Goal: Check status: Check status

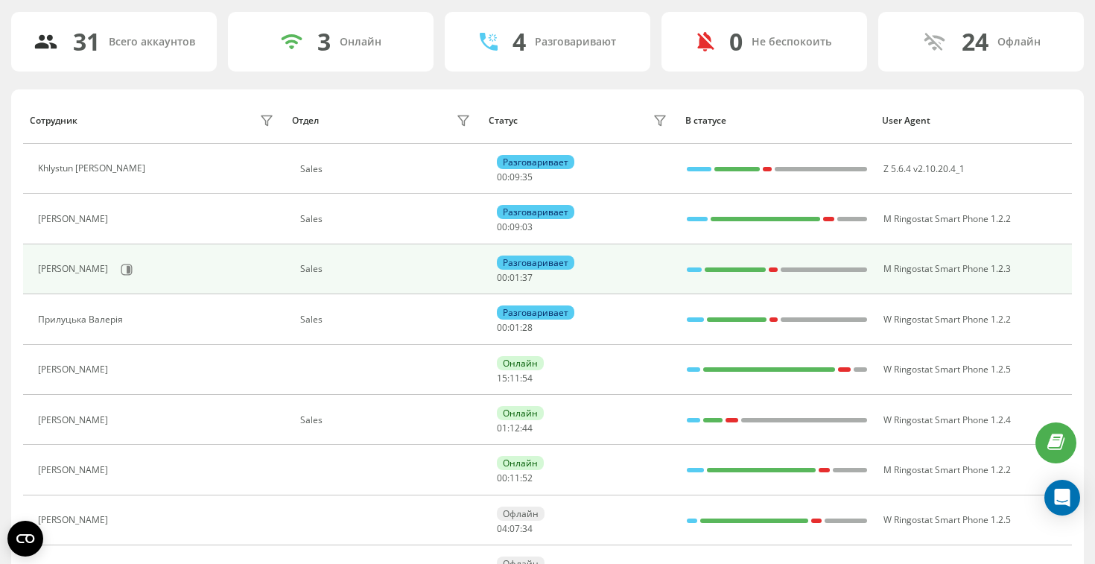
click at [689, 270] on div at bounding box center [694, 269] width 15 height 4
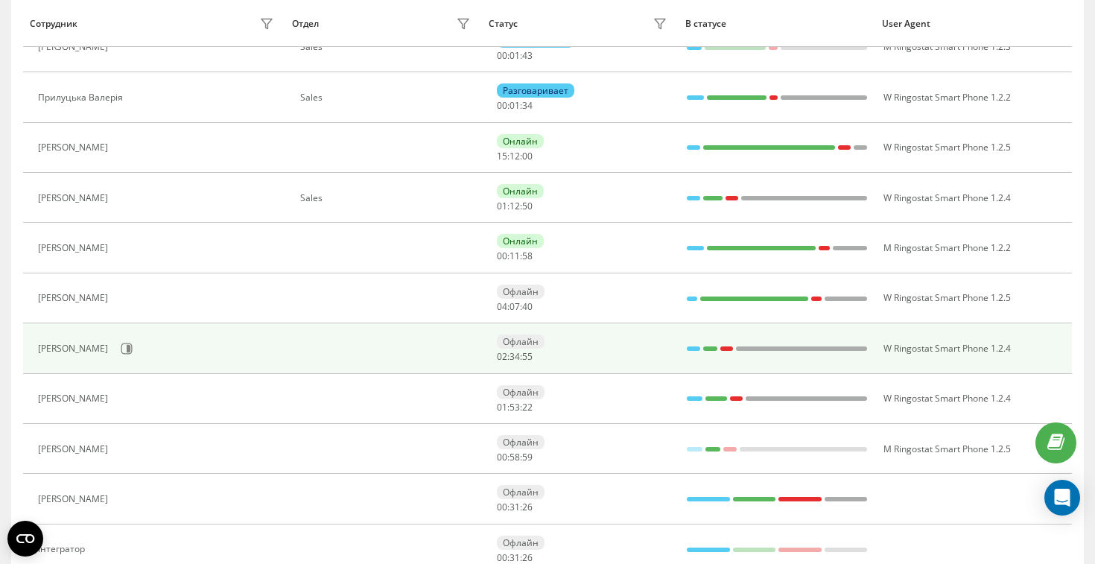
scroll to position [309, 0]
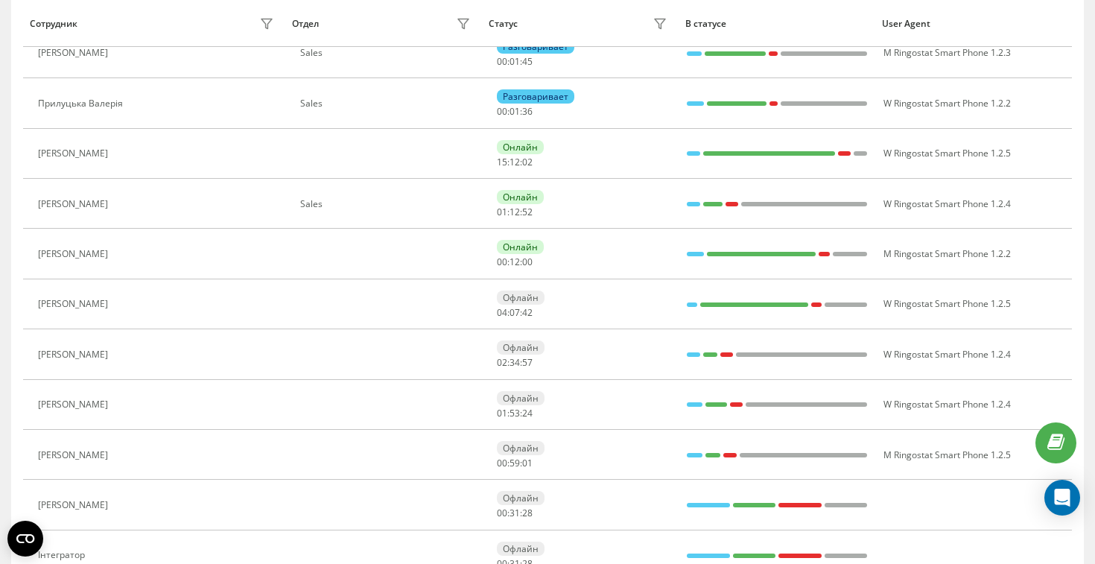
click at [770, 11] on th "В статусе" at bounding box center [777, 23] width 197 height 47
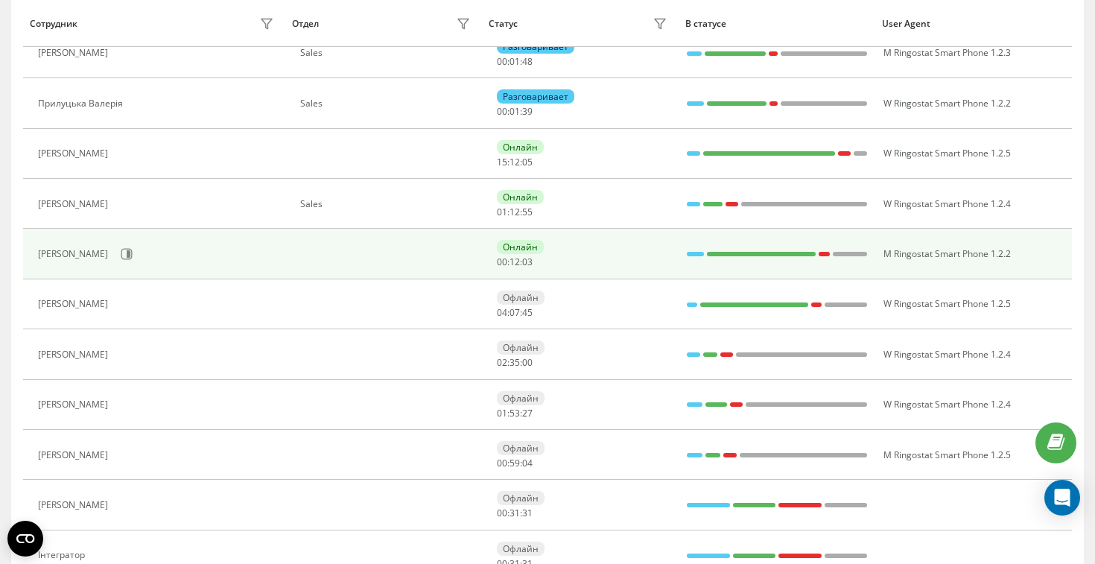
click at [703, 256] on div at bounding box center [695, 253] width 17 height 19
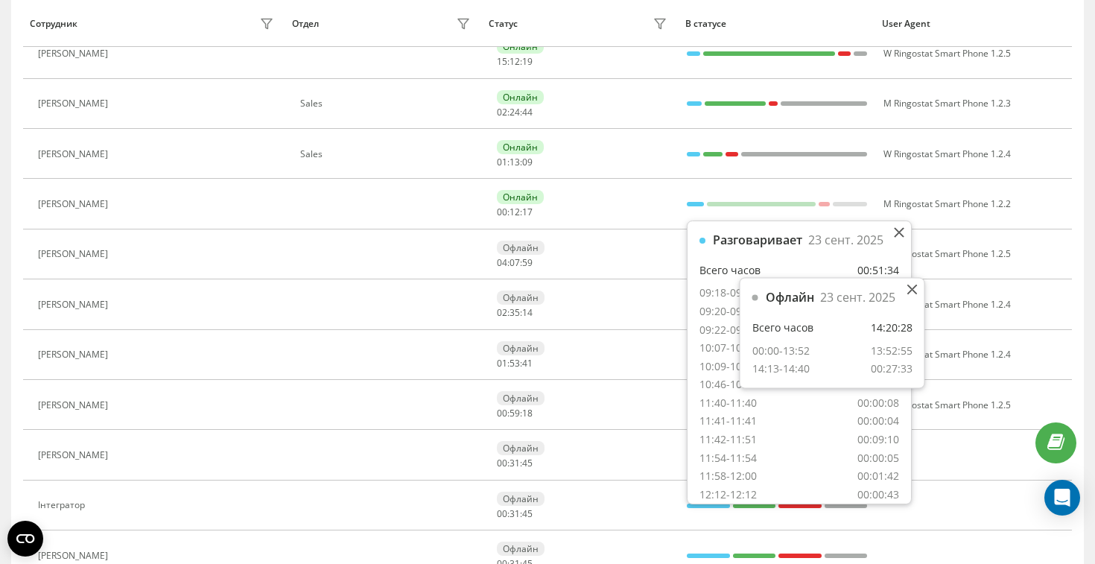
scroll to position [361, 0]
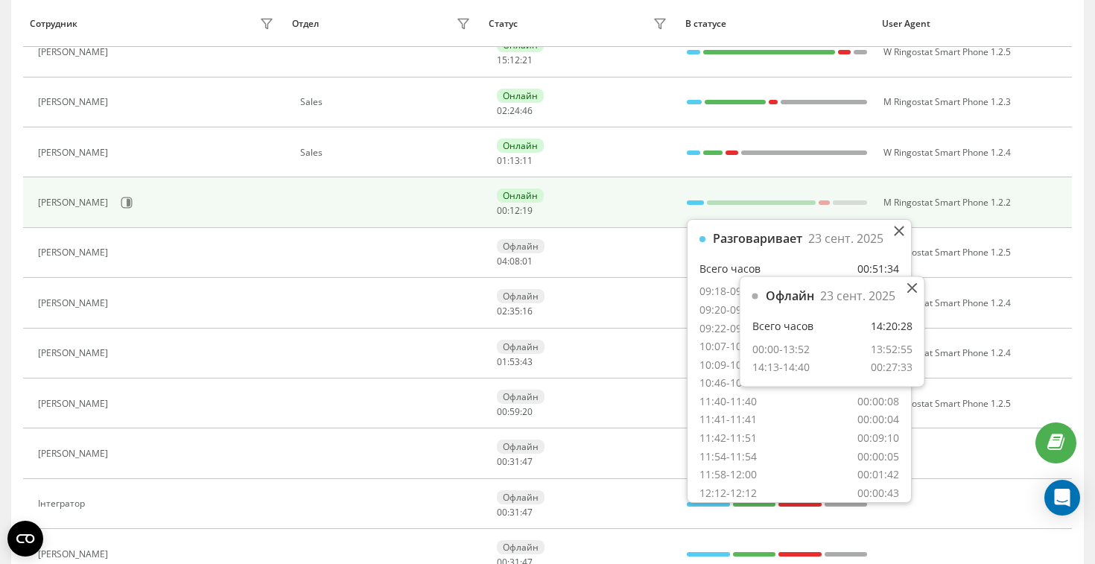
click at [694, 201] on div at bounding box center [695, 202] width 17 height 4
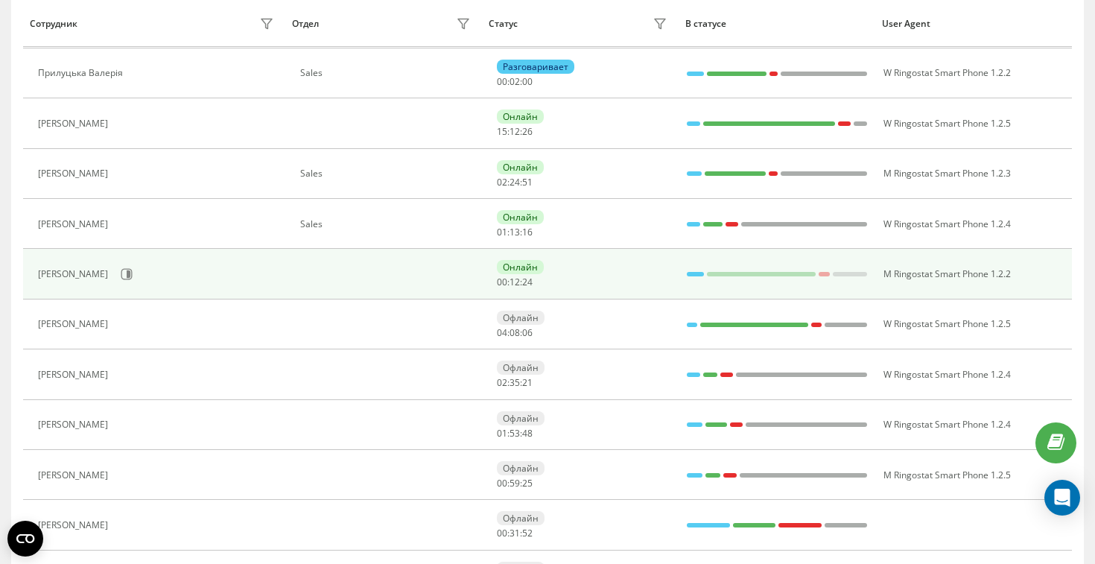
scroll to position [287, 0]
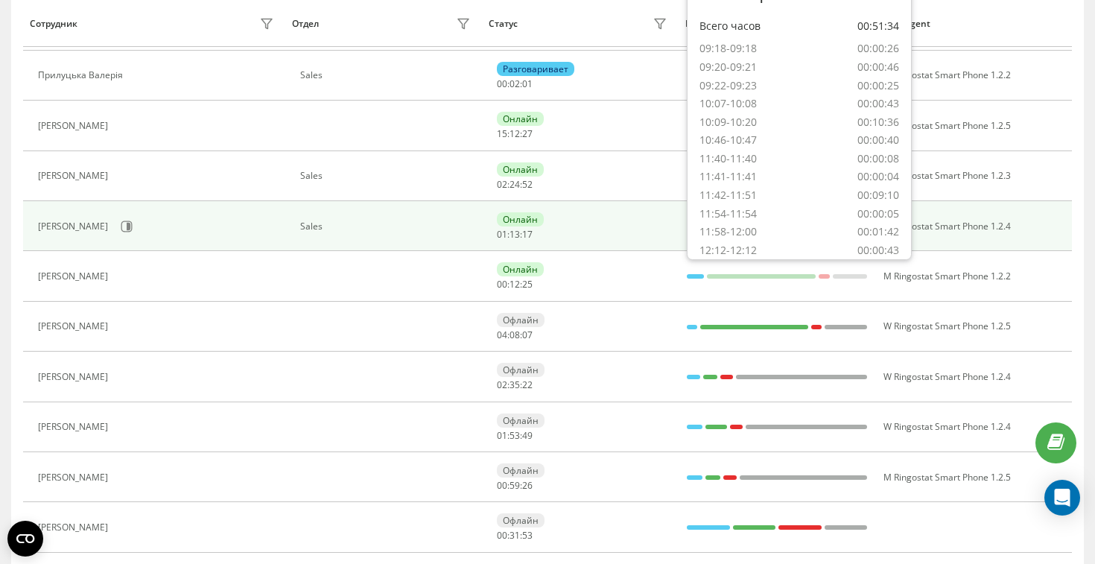
click at [631, 223] on div "Онлайн 01 : 13 : 17" at bounding box center [584, 226] width 174 height 28
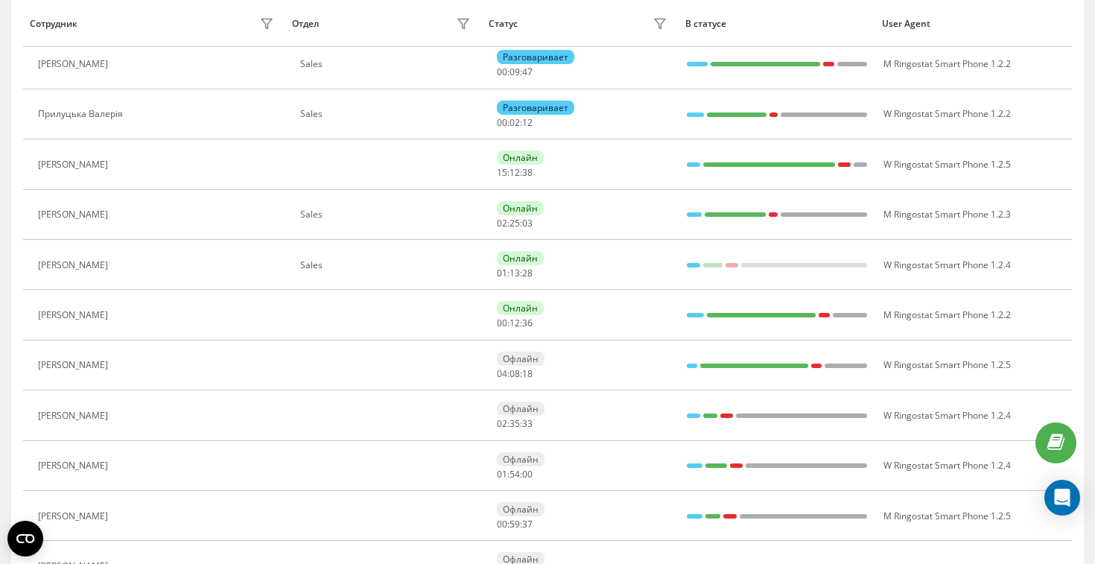
scroll to position [246, 0]
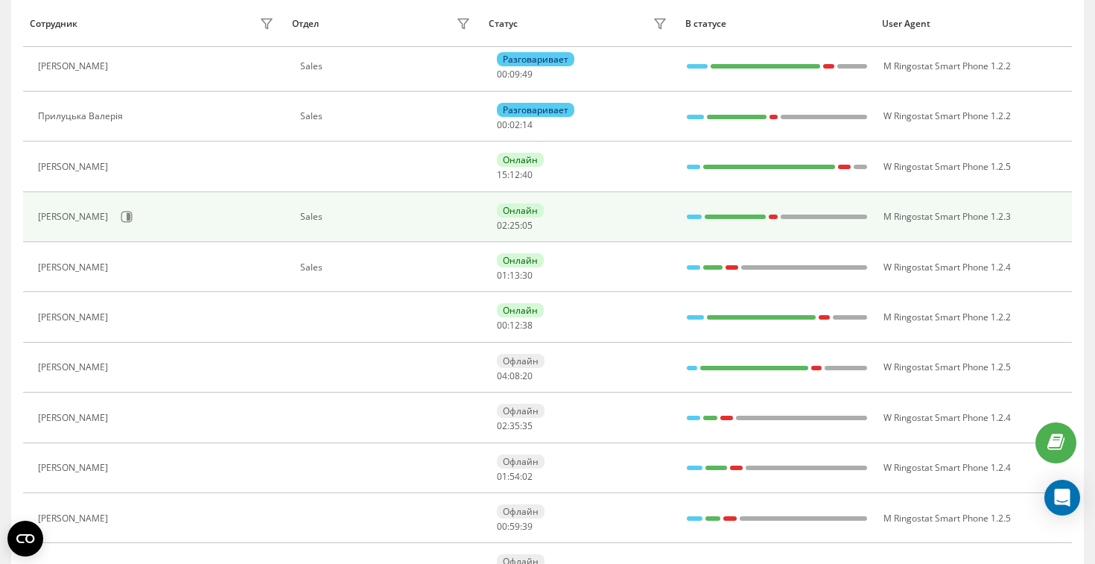
click at [651, 216] on div "Онлайн 02 : 25 : 05" at bounding box center [584, 217] width 174 height 28
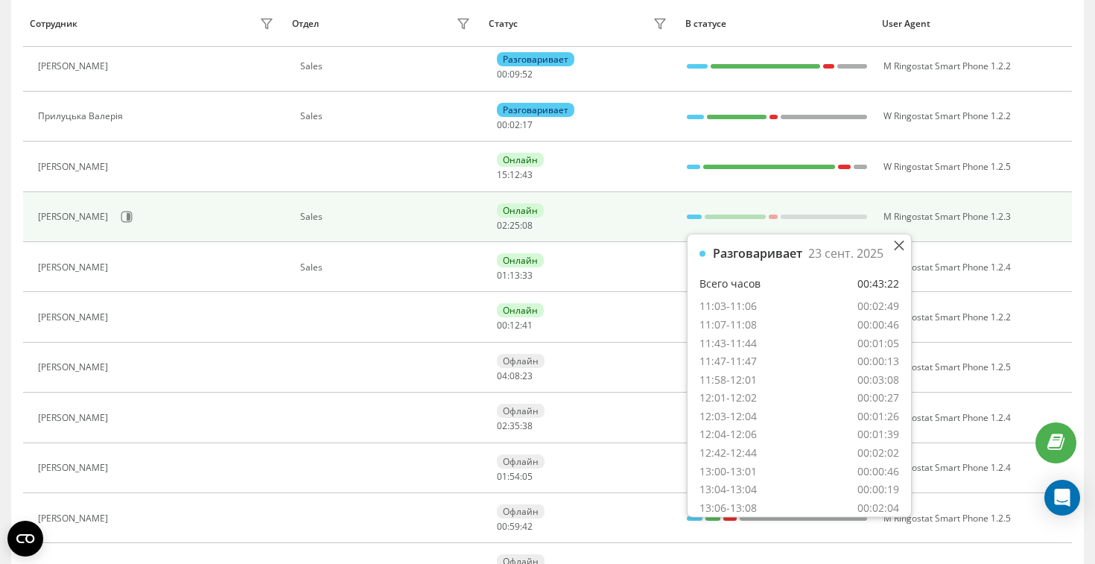
click at [693, 221] on div at bounding box center [694, 216] width 15 height 19
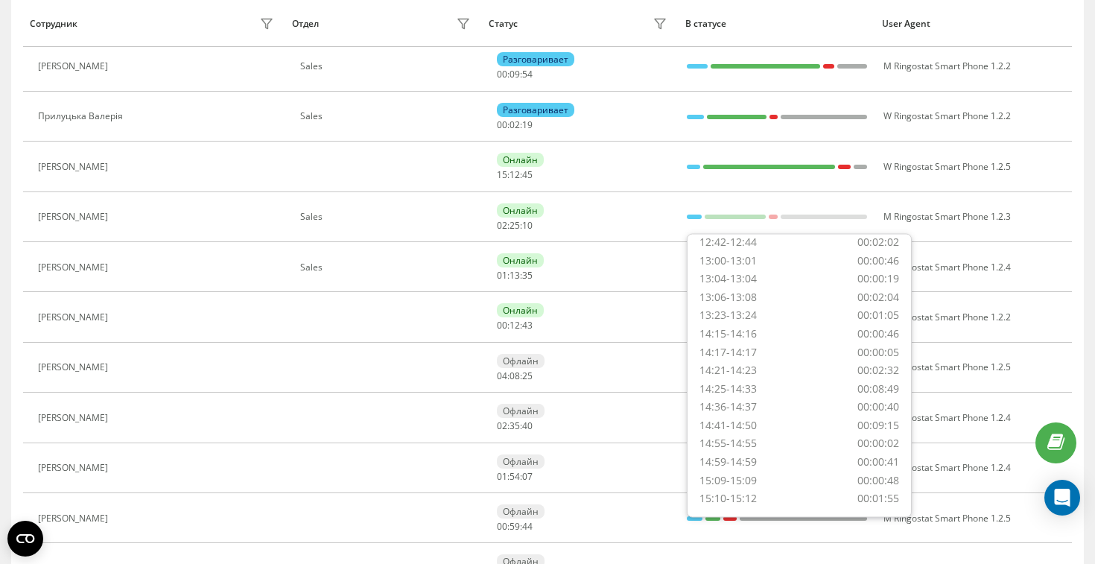
scroll to position [0, 0]
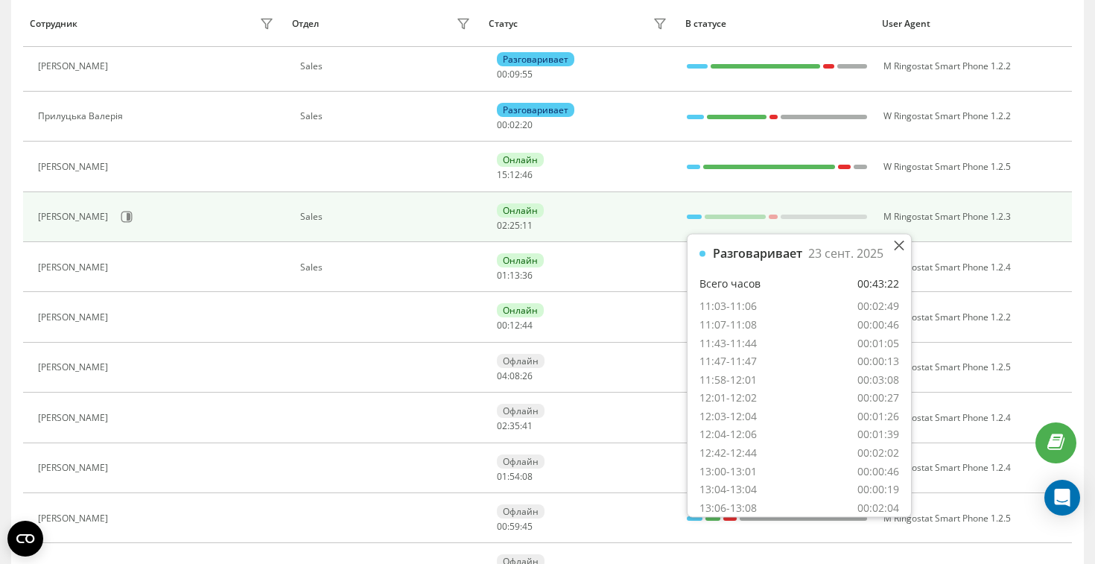
click at [635, 218] on div "Онлайн 02 : 25 : 11" at bounding box center [584, 217] width 174 height 28
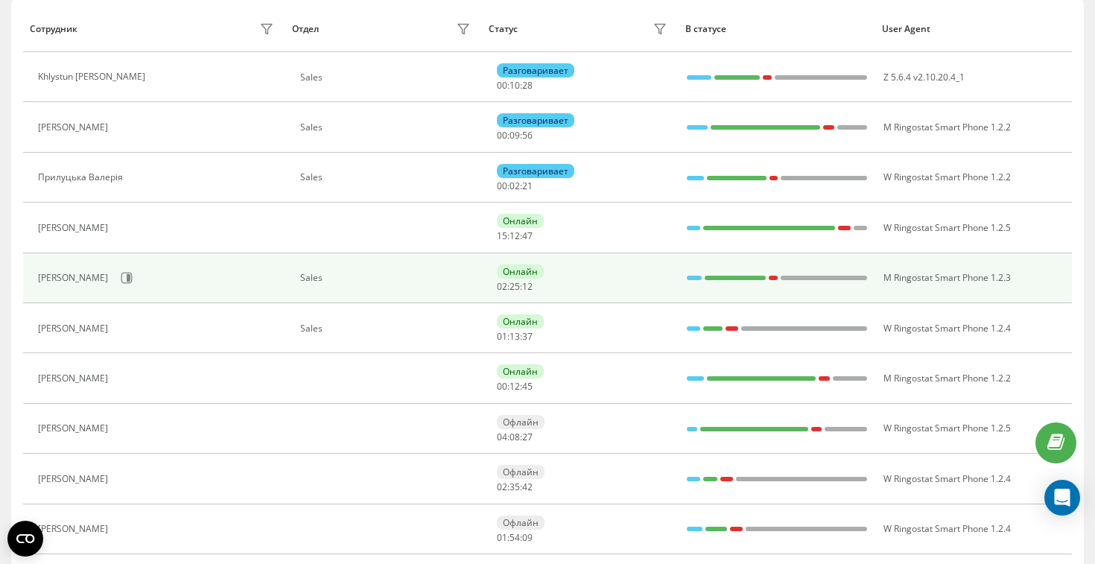
scroll to position [180, 0]
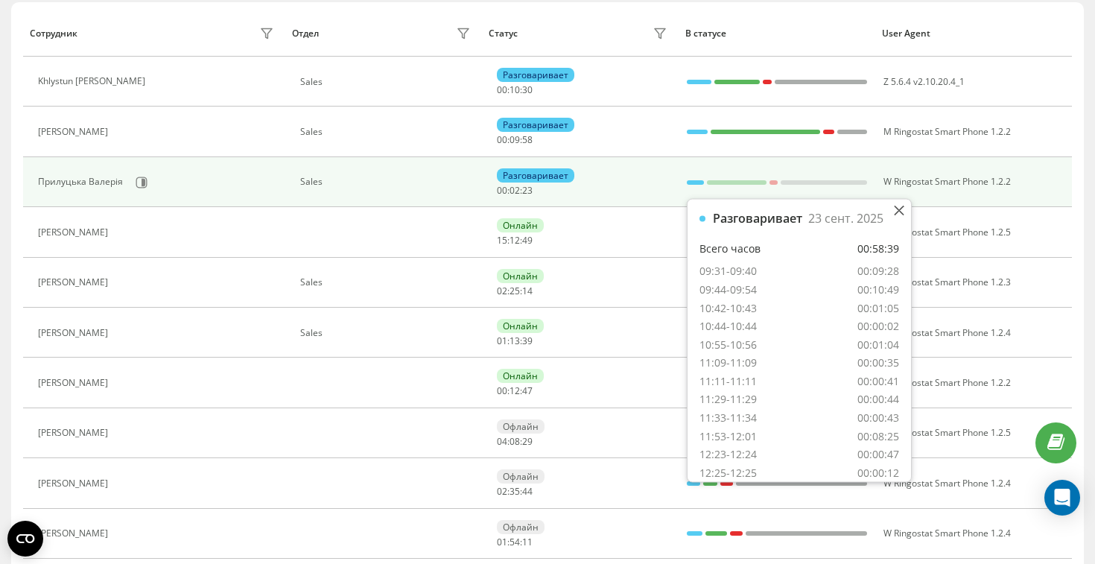
click at [698, 184] on div at bounding box center [695, 182] width 17 height 19
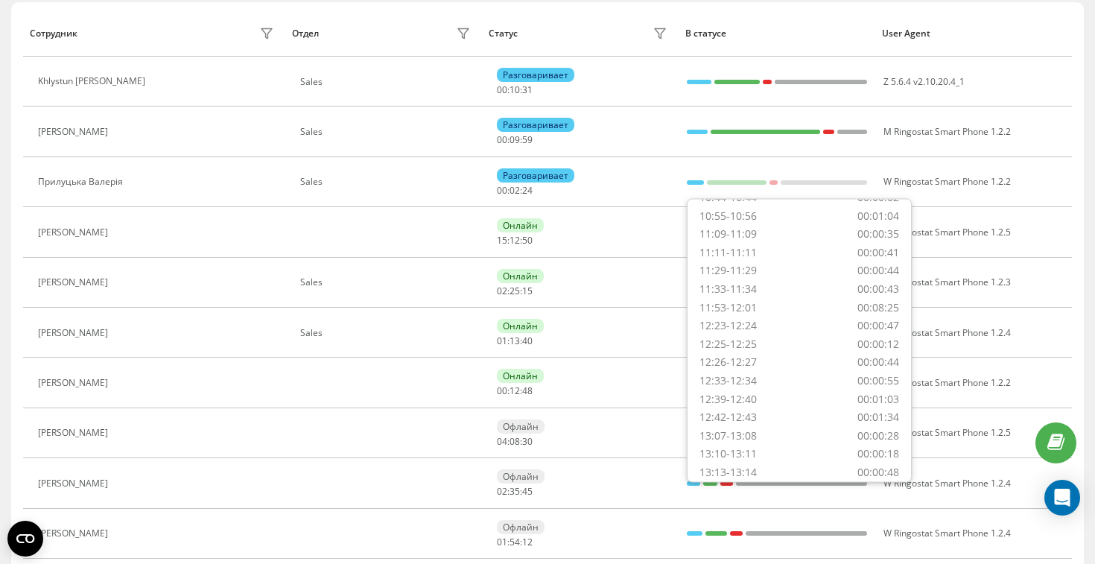
scroll to position [247, 0]
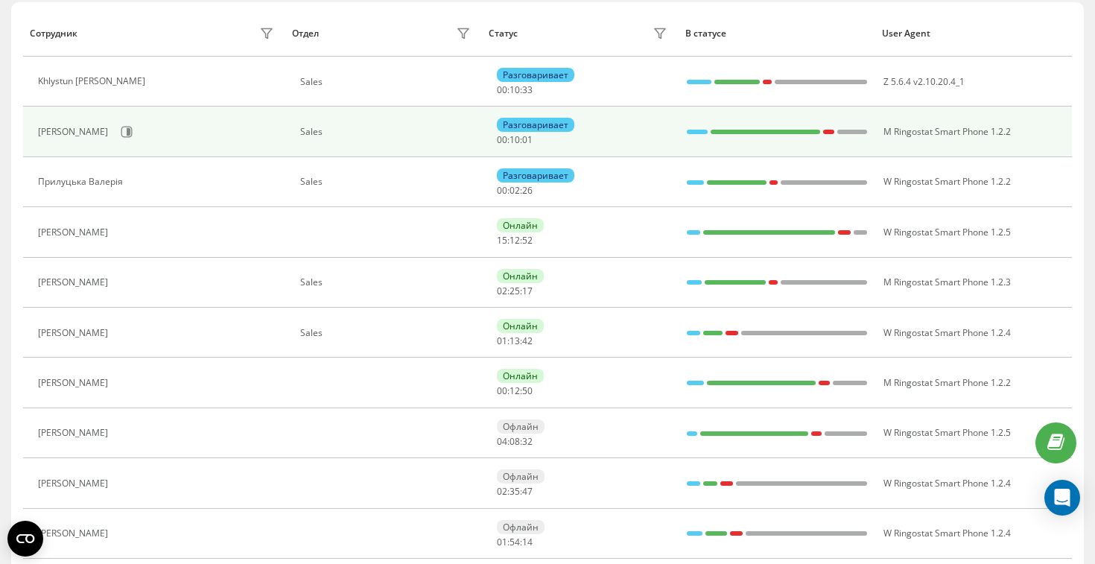
click at [699, 133] on div at bounding box center [697, 132] width 21 height 4
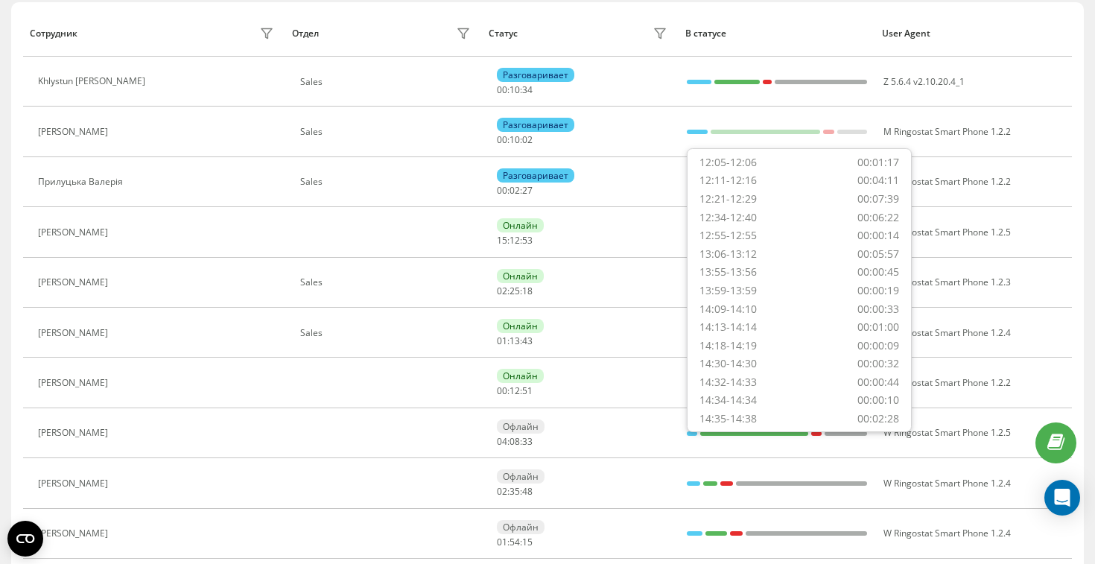
scroll to position [577, 0]
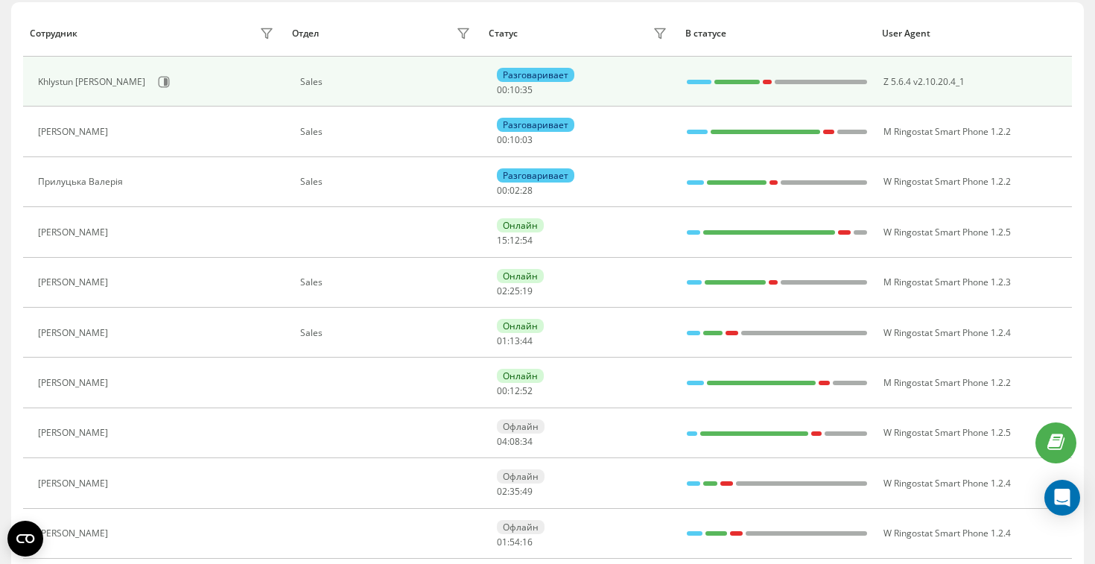
click at [628, 89] on div "Разговаривает 00 : 10 : 35" at bounding box center [584, 82] width 174 height 28
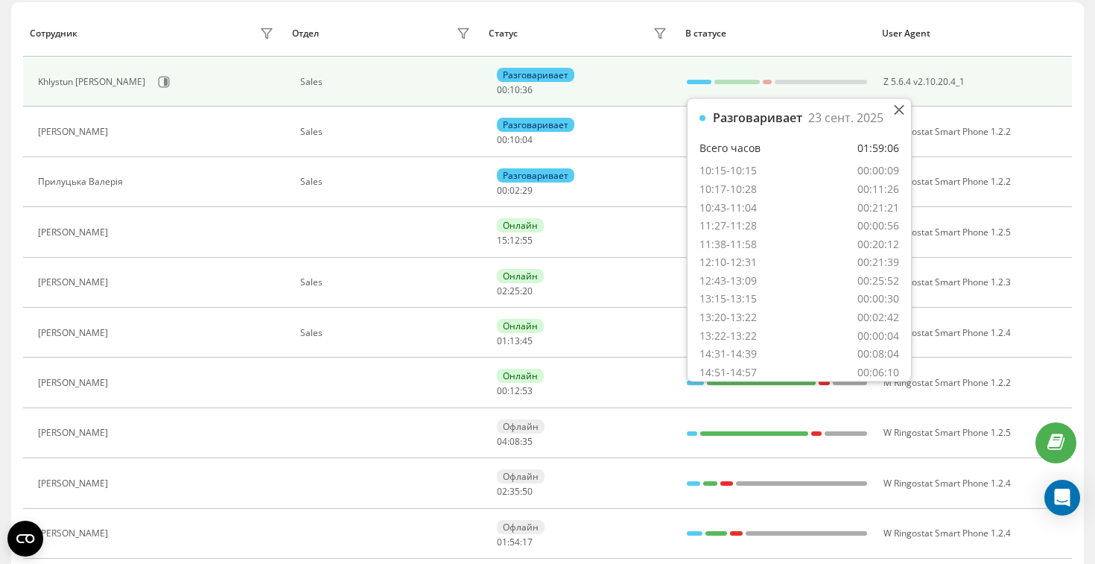
click at [690, 87] on div at bounding box center [699, 81] width 25 height 19
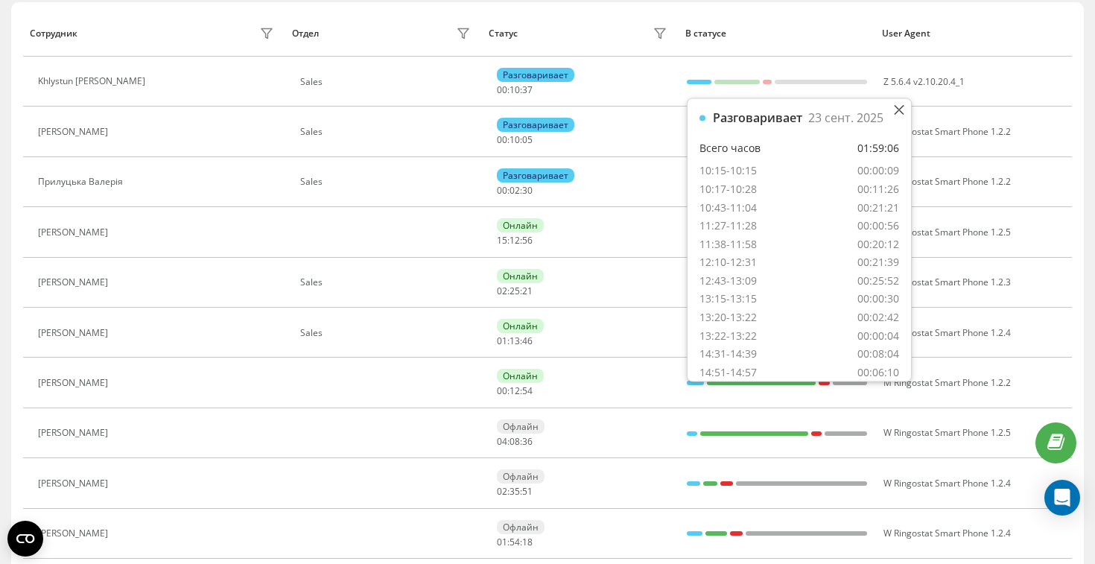
scroll to position [28, 0]
